Goal: Task Accomplishment & Management: Manage account settings

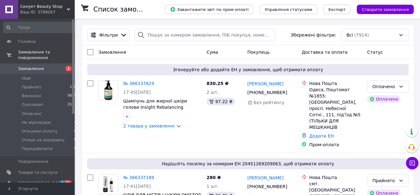
drag, startPoint x: 57, startPoint y: 70, endPoint x: 44, endPoint y: 60, distance: 16.5
click at [56, 74] on li "Нові 1" at bounding box center [40, 78] width 80 height 9
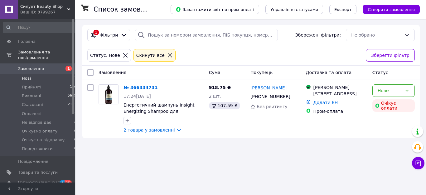
click at [50, 63] on link "Замовлення 1" at bounding box center [40, 68] width 80 height 11
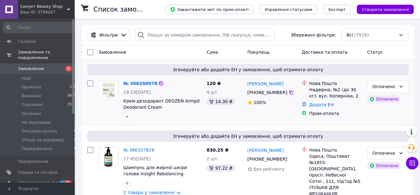
click at [159, 83] on icon at bounding box center [161, 83] width 4 height 4
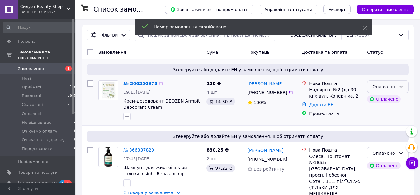
click at [387, 83] on div "Оплачено" at bounding box center [388, 86] width 42 height 12
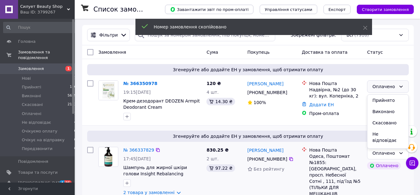
click at [381, 99] on li "Прийнято" at bounding box center [388, 99] width 41 height 11
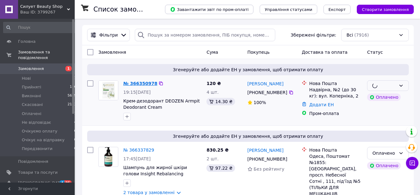
click at [147, 84] on link "№ 366350978" at bounding box center [140, 83] width 34 height 5
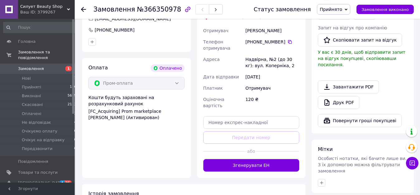
scroll to position [254, 0]
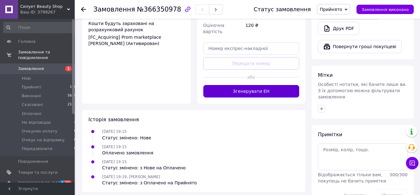
click at [250, 85] on button "Згенерувати ЕН" at bounding box center [252, 91] width 96 height 12
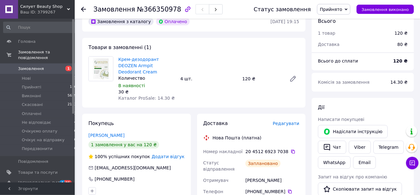
scroll to position [0, 0]
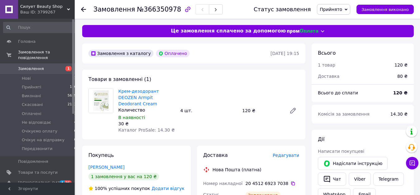
click at [49, 66] on span "Замовлення" at bounding box center [38, 69] width 40 height 6
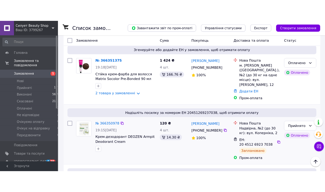
scroll to position [64, 0]
